Goal: Communication & Community: Share content

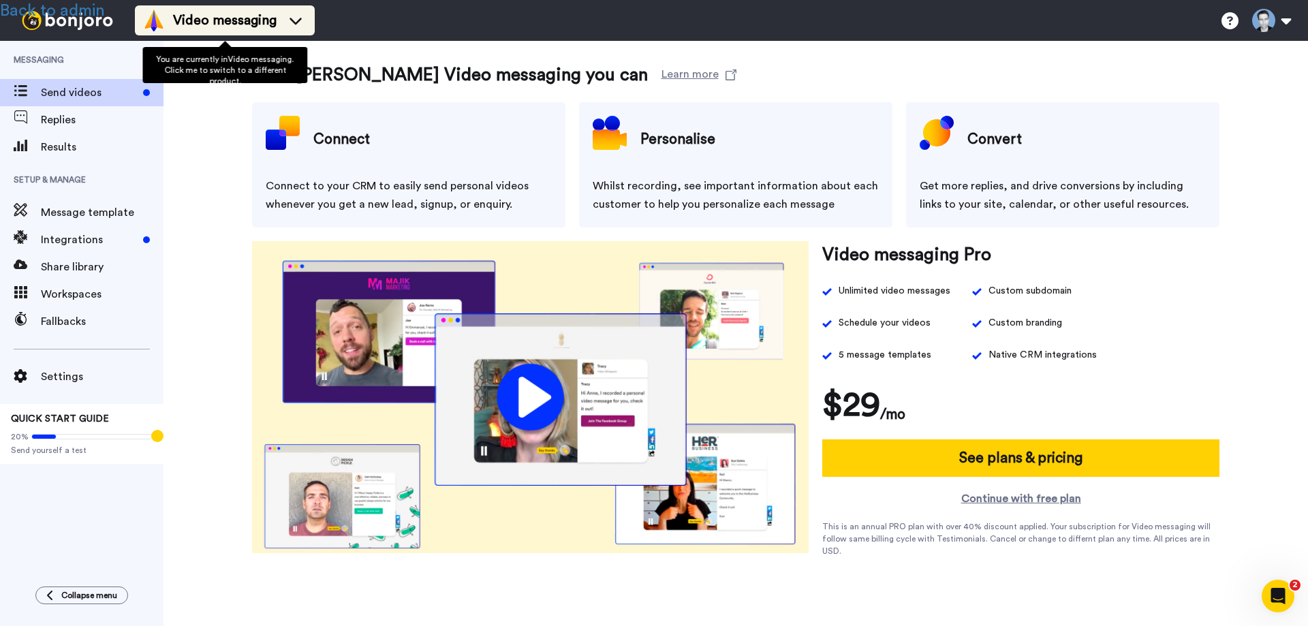
click at [253, 15] on span "Video messaging" at bounding box center [225, 20] width 104 height 19
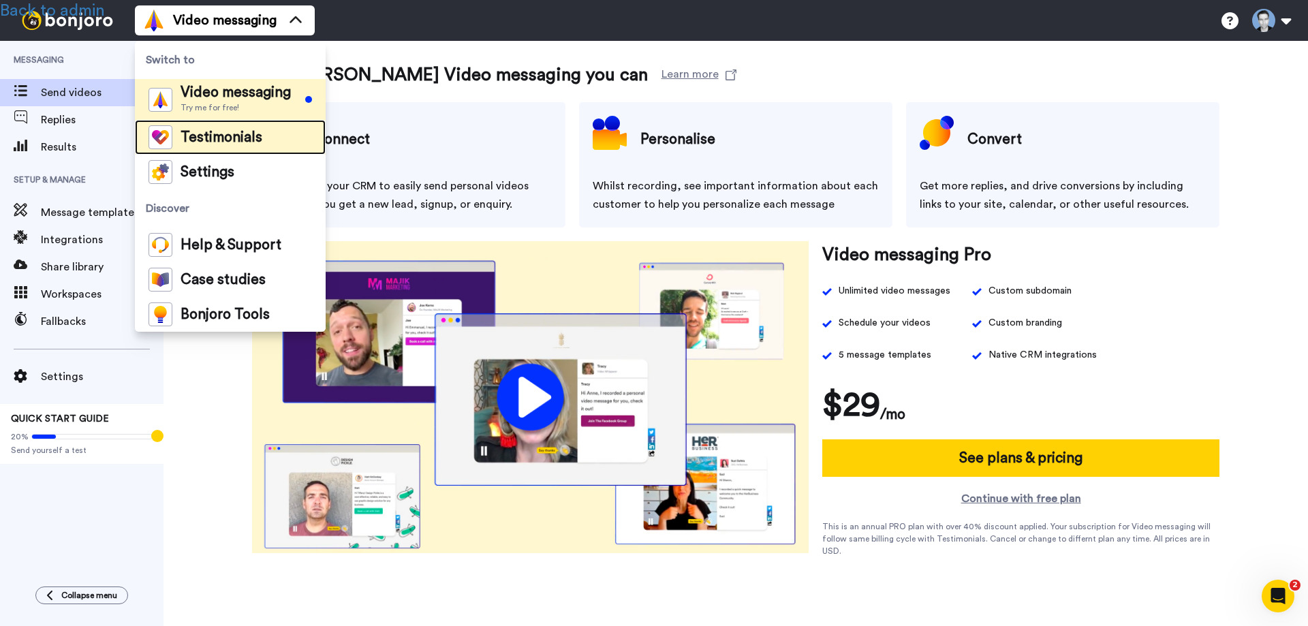
click at [231, 138] on span "Testimonials" at bounding box center [222, 138] width 82 height 14
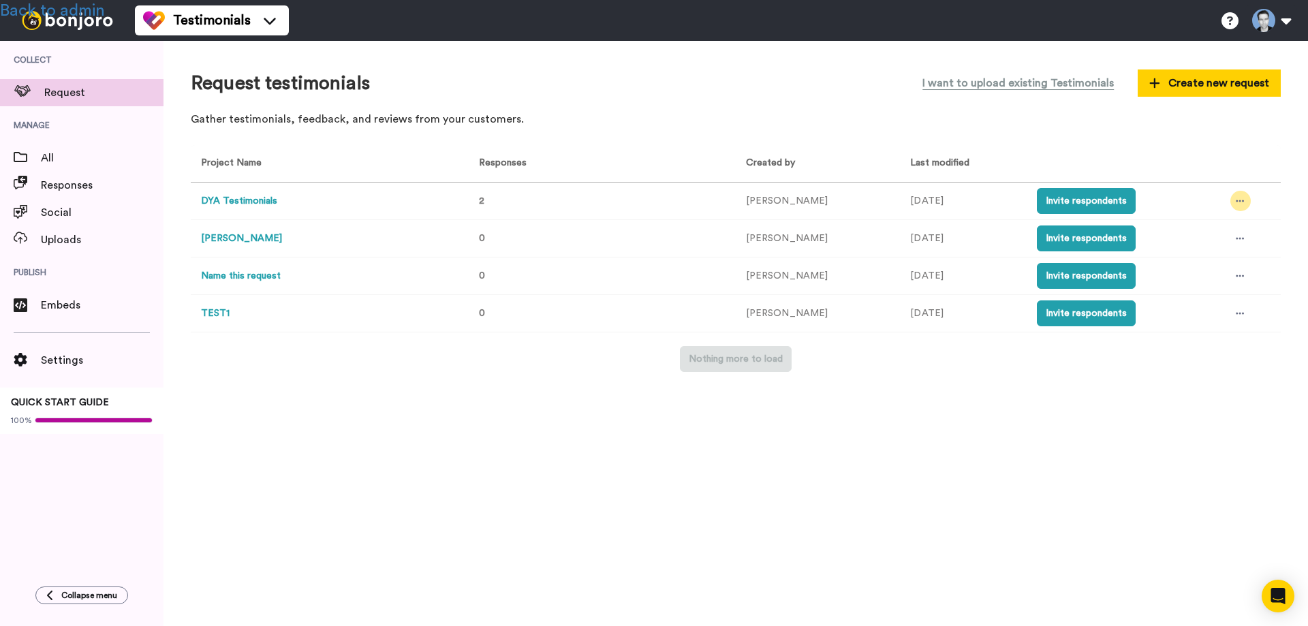
click at [1236, 200] on icon at bounding box center [1240, 201] width 8 height 10
click at [1196, 300] on span "Edit project" at bounding box center [1208, 301] width 52 height 10
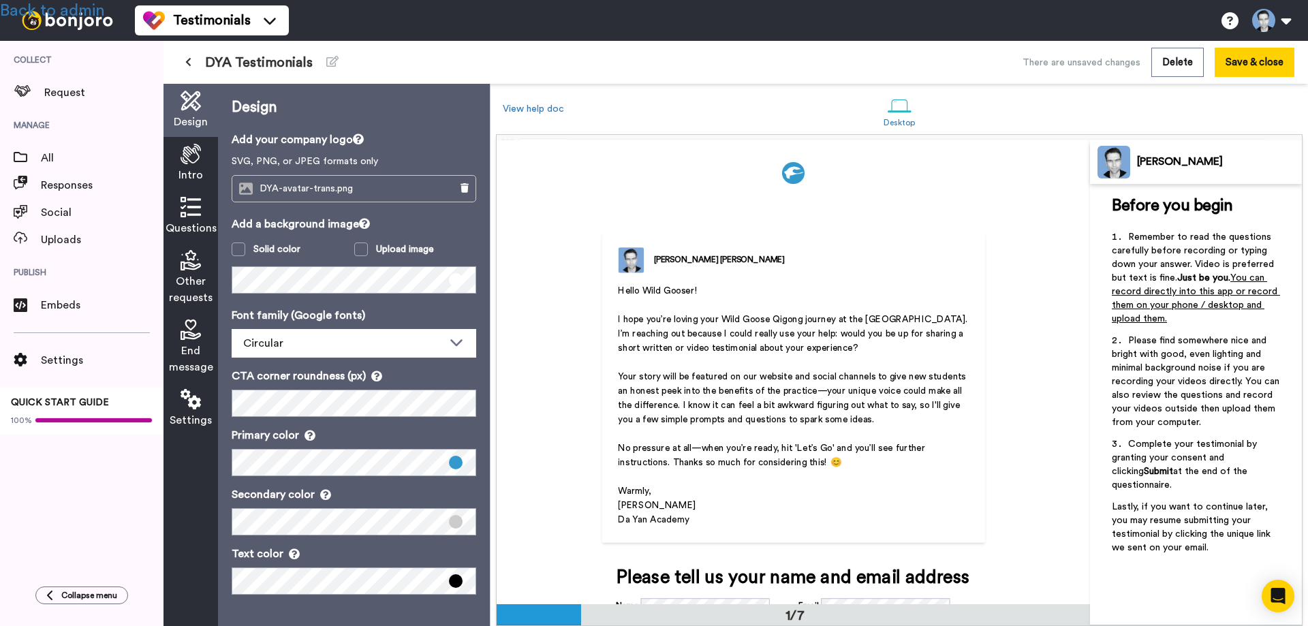
click at [192, 63] on button at bounding box center [188, 62] width 22 height 25
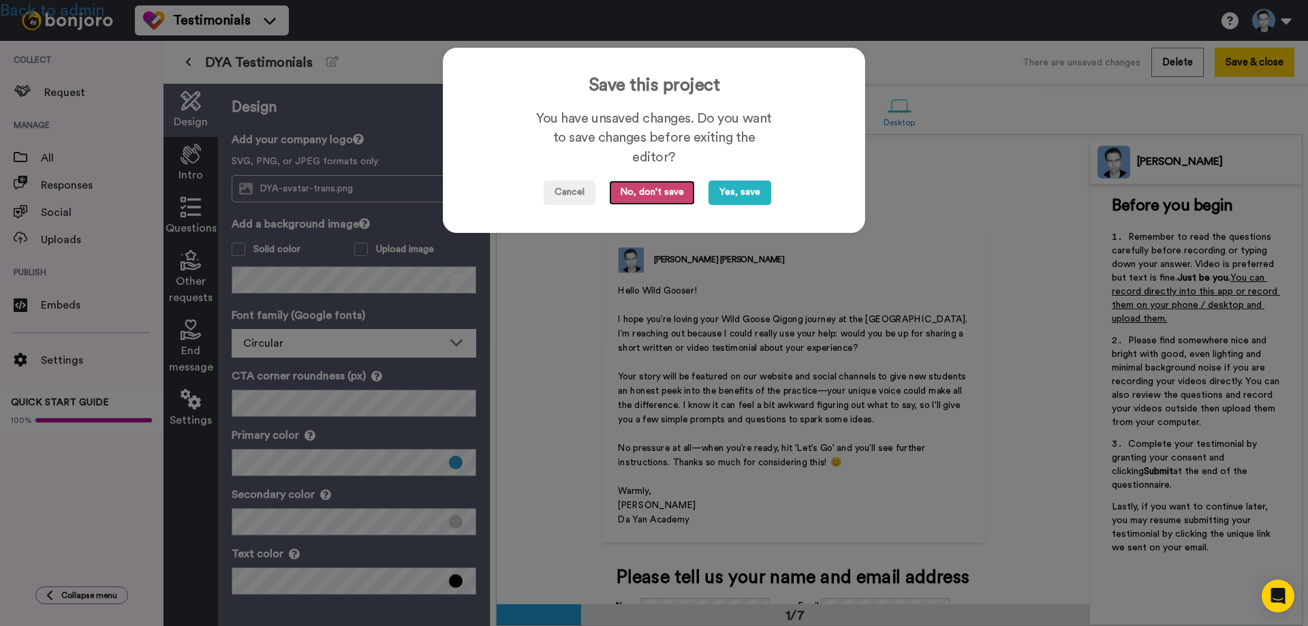
click at [647, 194] on button "No, don't save" at bounding box center [652, 193] width 86 height 25
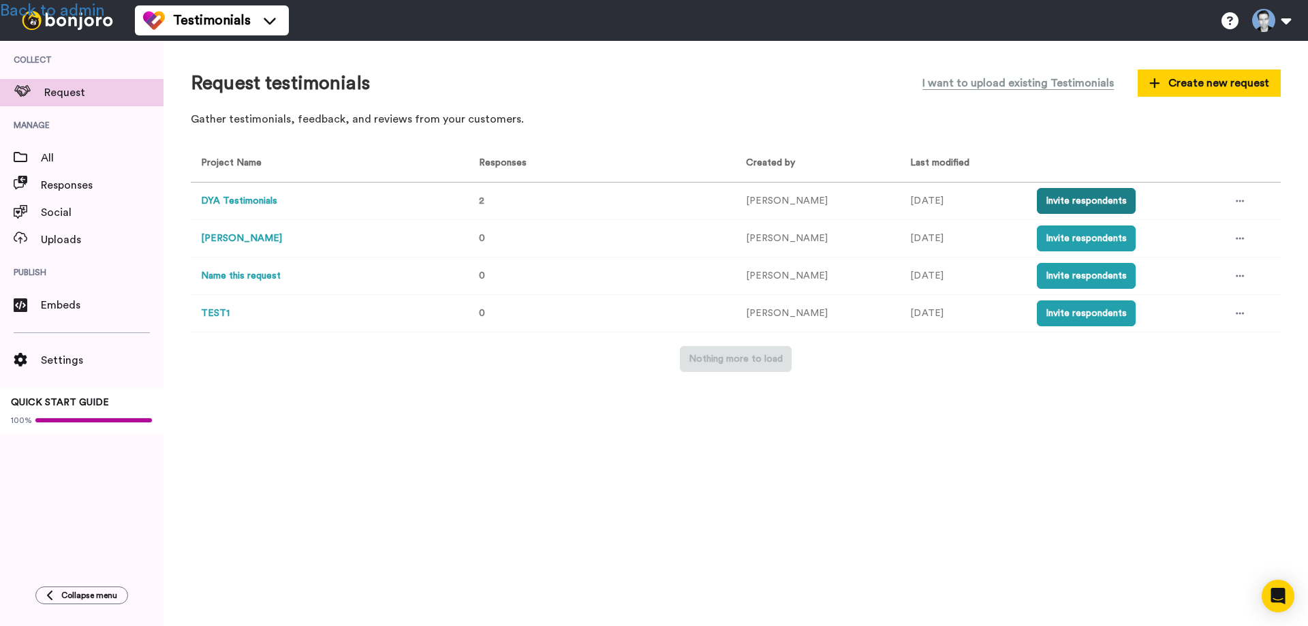
click at [1054, 203] on button "Invite respondents" at bounding box center [1086, 201] width 99 height 26
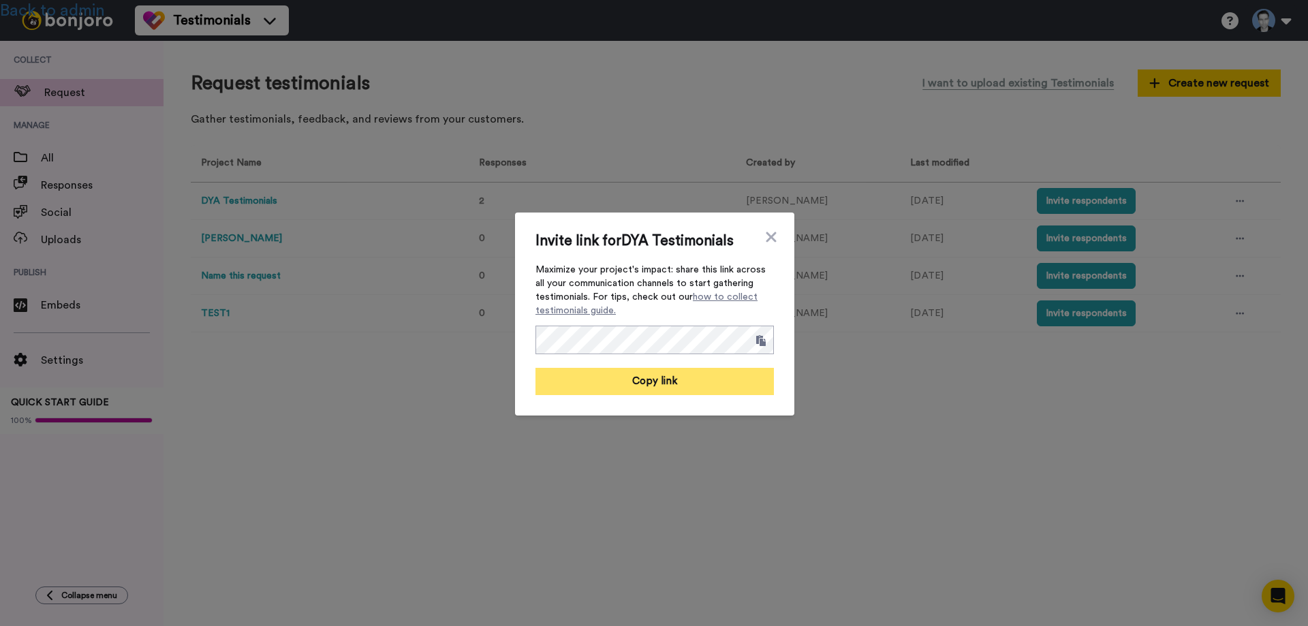
click at [651, 379] on button "Copy link" at bounding box center [655, 381] width 238 height 27
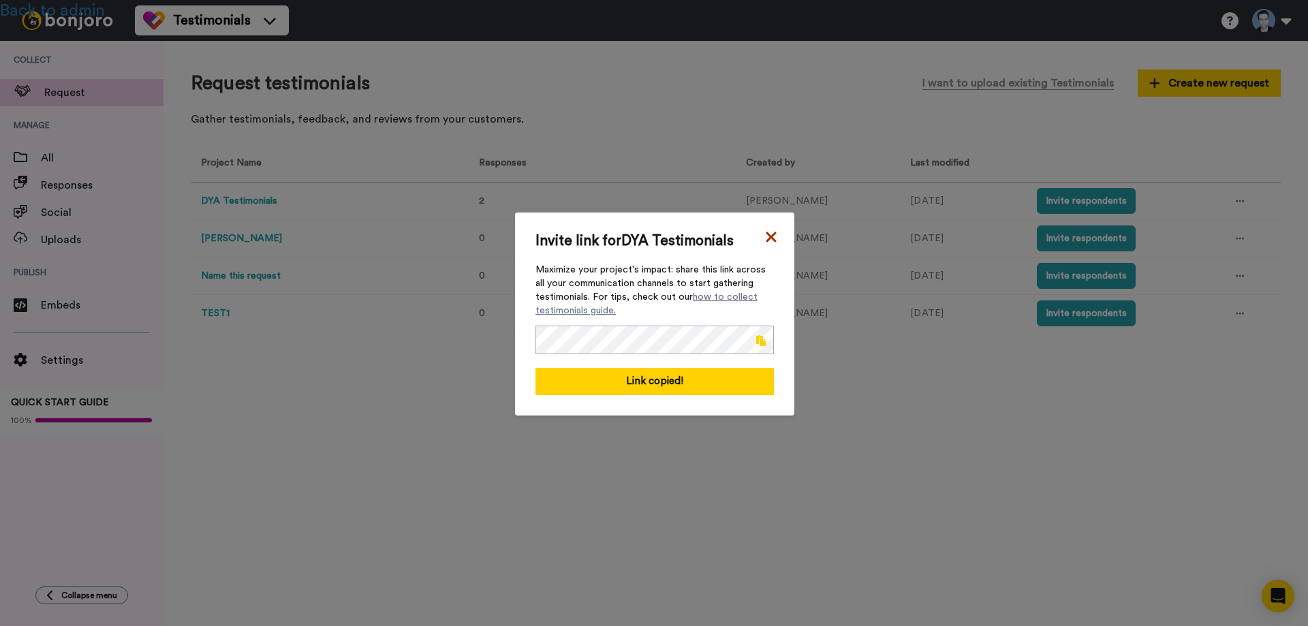
click at [765, 236] on icon at bounding box center [772, 237] width 14 height 16
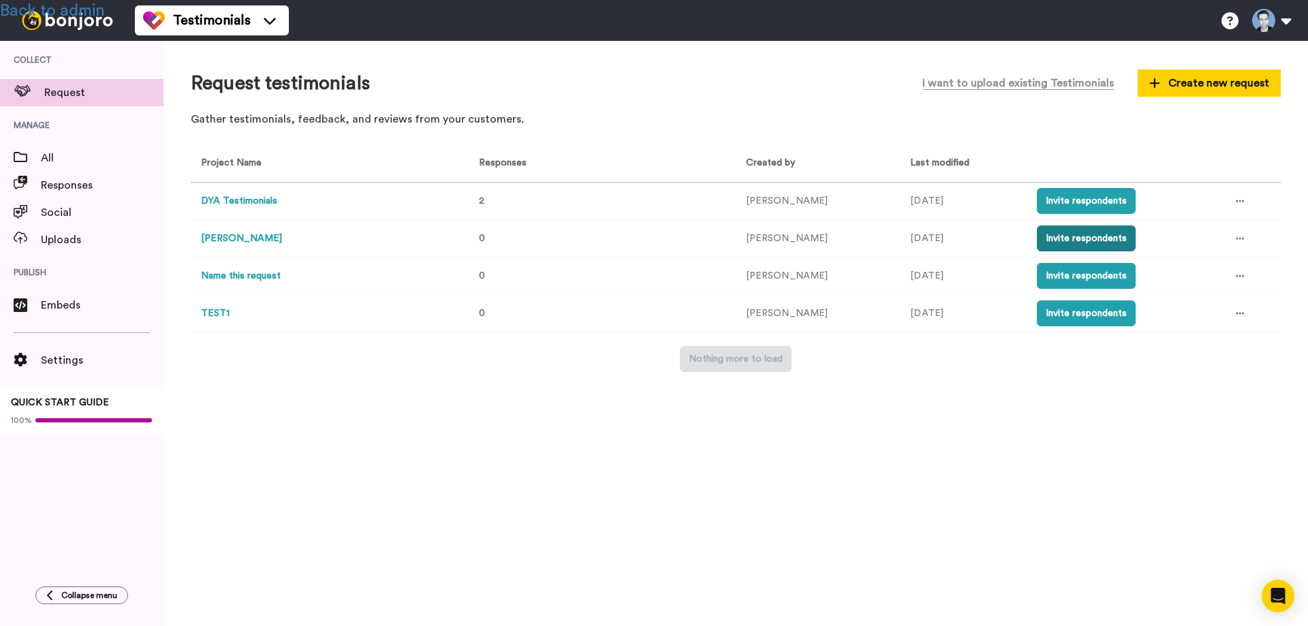
click at [1066, 235] on button "Invite respondents" at bounding box center [1086, 239] width 99 height 26
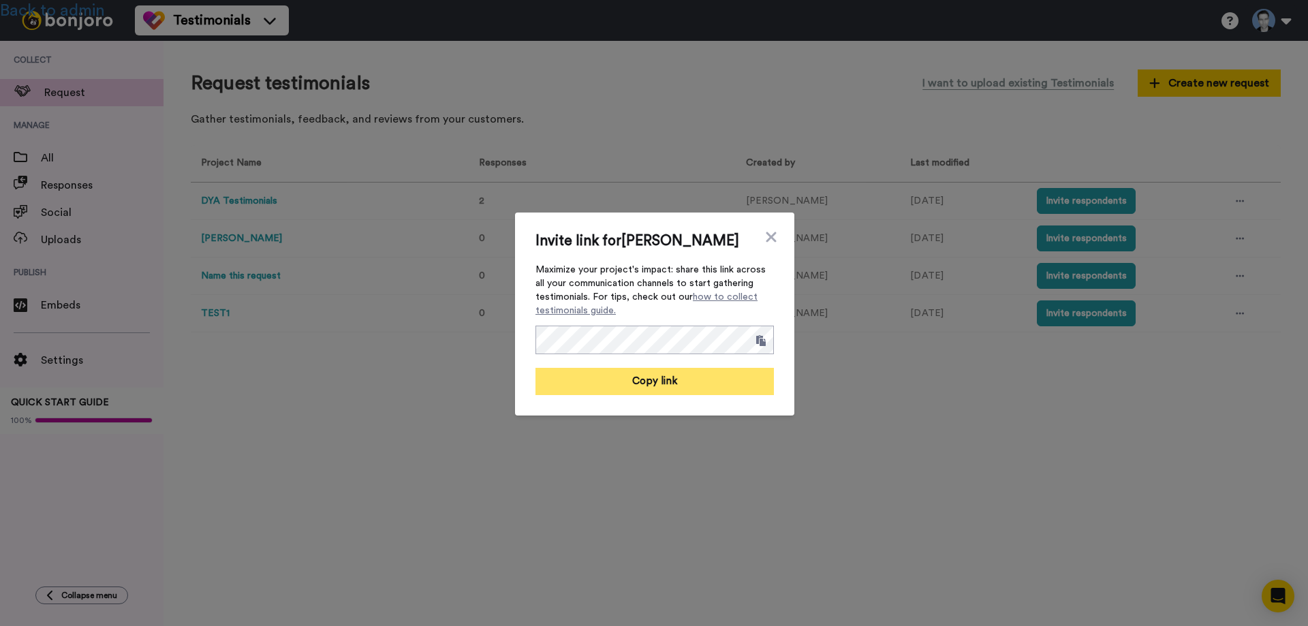
click at [642, 384] on button "Copy link" at bounding box center [655, 381] width 238 height 27
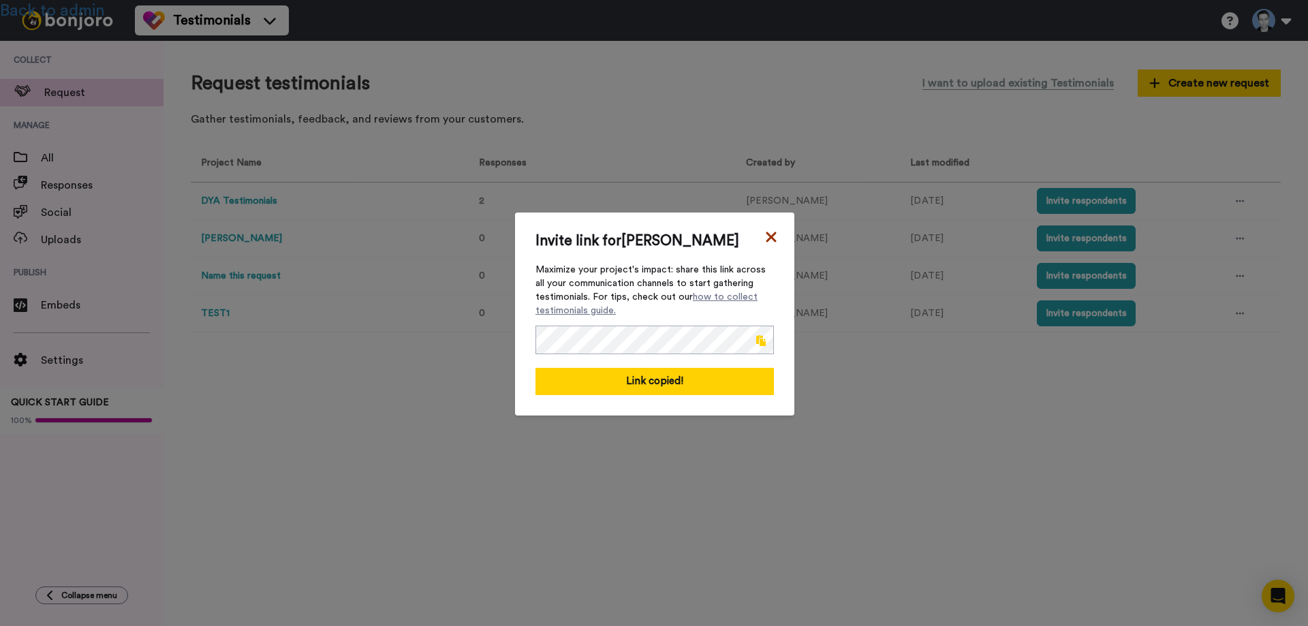
click at [768, 234] on icon at bounding box center [771, 237] width 10 height 10
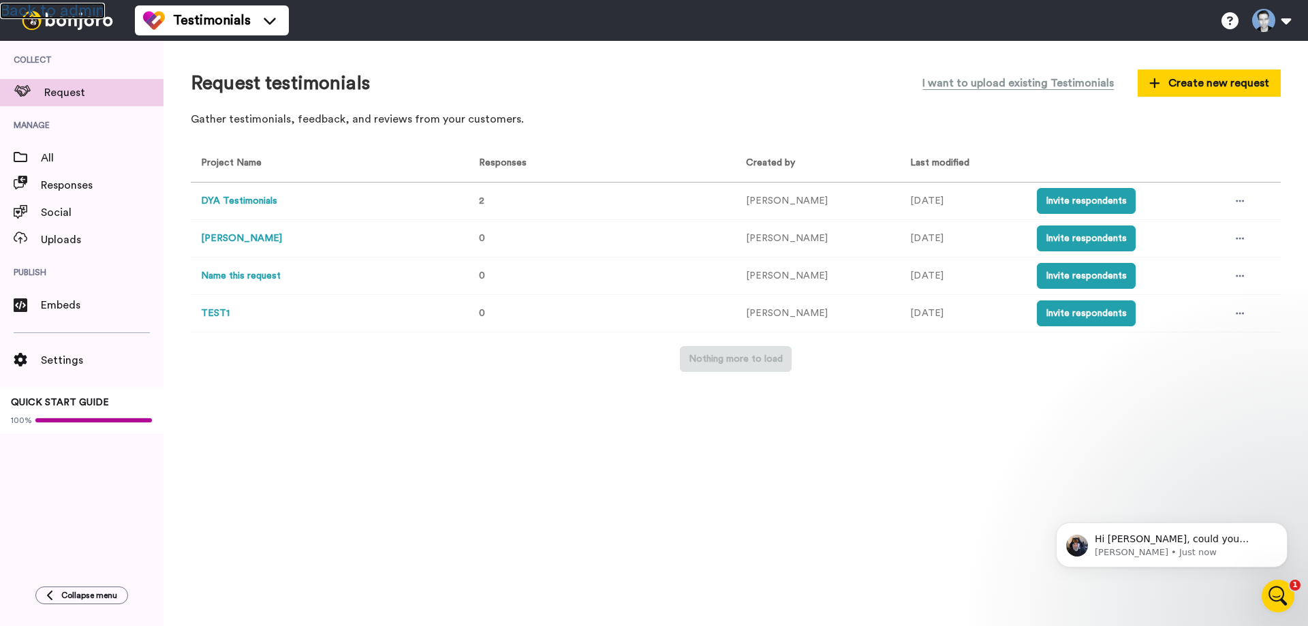
click at [80, 7] on link "Back to admin" at bounding box center [52, 11] width 105 height 16
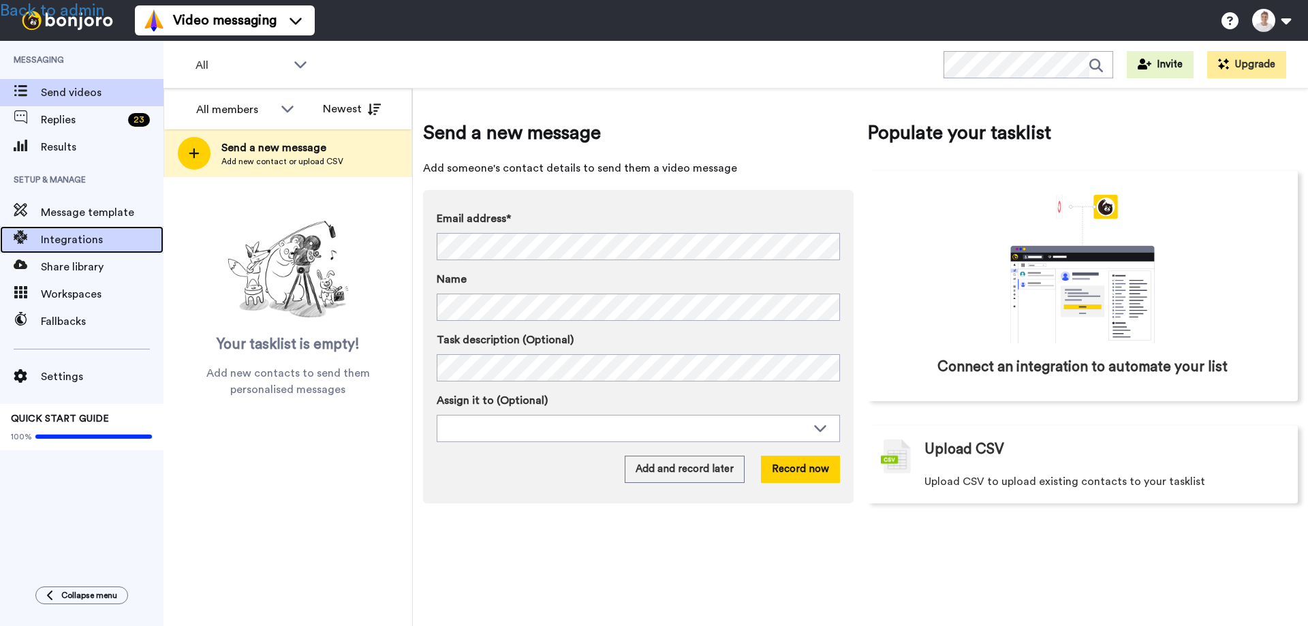
click at [93, 236] on span "Integrations" at bounding box center [102, 240] width 123 height 16
